Goal: Find specific page/section: Find specific page/section

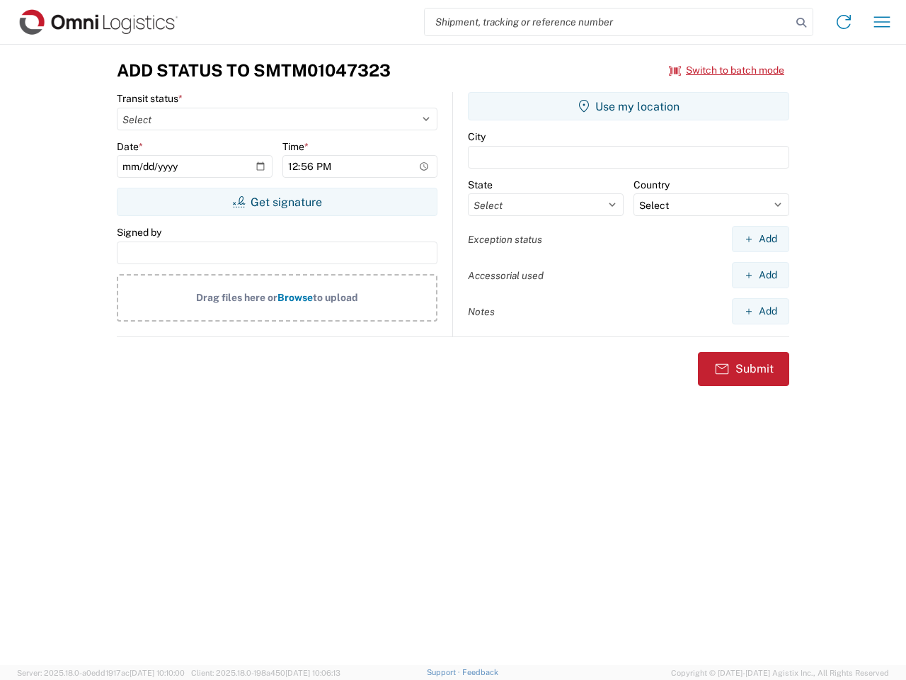
click at [608, 22] on input "search" at bounding box center [608, 21] width 367 height 27
click at [801, 23] on icon at bounding box center [801, 23] width 20 height 20
click at [844, 22] on icon at bounding box center [843, 22] width 23 height 23
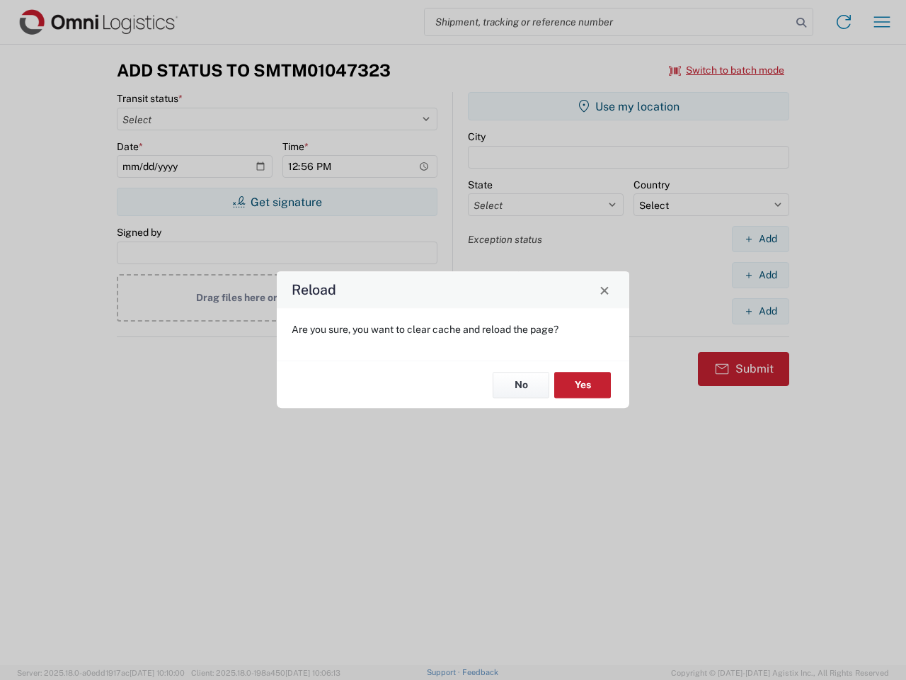
click at [882, 22] on div "Reload Are you sure, you want to clear cache and reload the page? No Yes" at bounding box center [453, 340] width 906 height 680
click at [727, 70] on div "Reload Are you sure, you want to clear cache and reload the page? No Yes" at bounding box center [453, 340] width 906 height 680
click at [277, 202] on div "Reload Are you sure, you want to clear cache and reload the page? No Yes" at bounding box center [453, 340] width 906 height 680
click at [629, 106] on div "Reload Are you sure, you want to clear cache and reload the page? No Yes" at bounding box center [453, 340] width 906 height 680
click at [760, 239] on div "Reload Are you sure, you want to clear cache and reload the page? No Yes" at bounding box center [453, 340] width 906 height 680
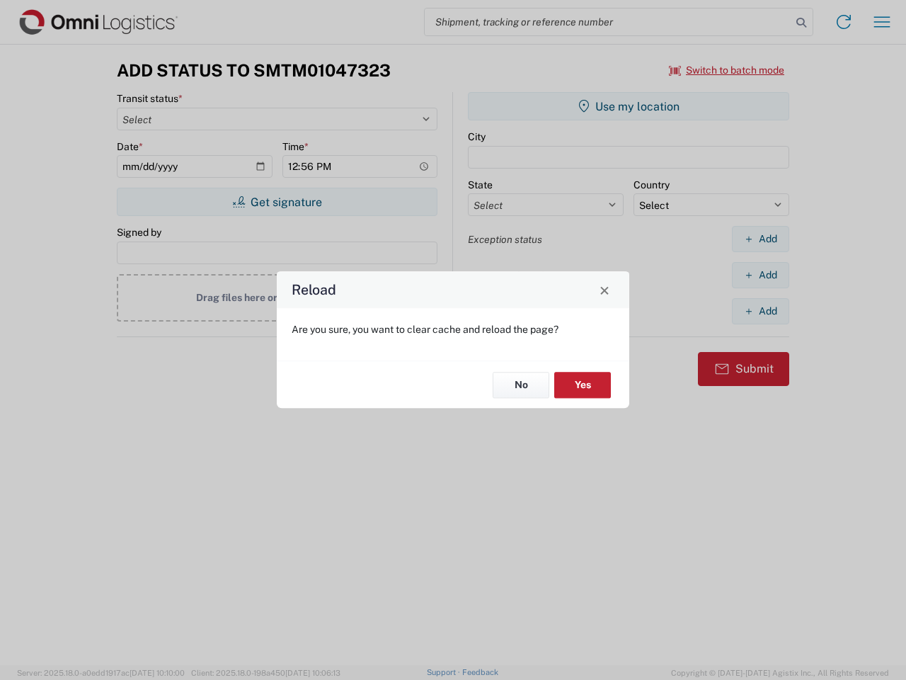
click at [760, 275] on div "Reload Are you sure, you want to clear cache and reload the page? No Yes" at bounding box center [453, 340] width 906 height 680
click at [760, 311] on div "Reload Are you sure, you want to clear cache and reload the page? No Yes" at bounding box center [453, 340] width 906 height 680
